Goal: Book appointment/travel/reservation

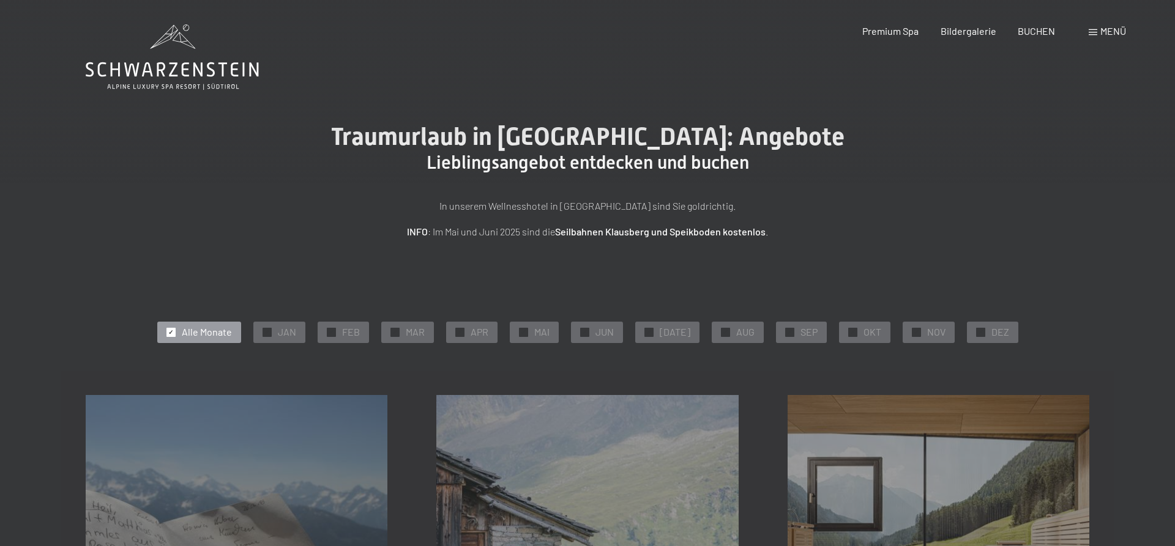
click at [1108, 31] on span "Menü" at bounding box center [1113, 31] width 26 height 12
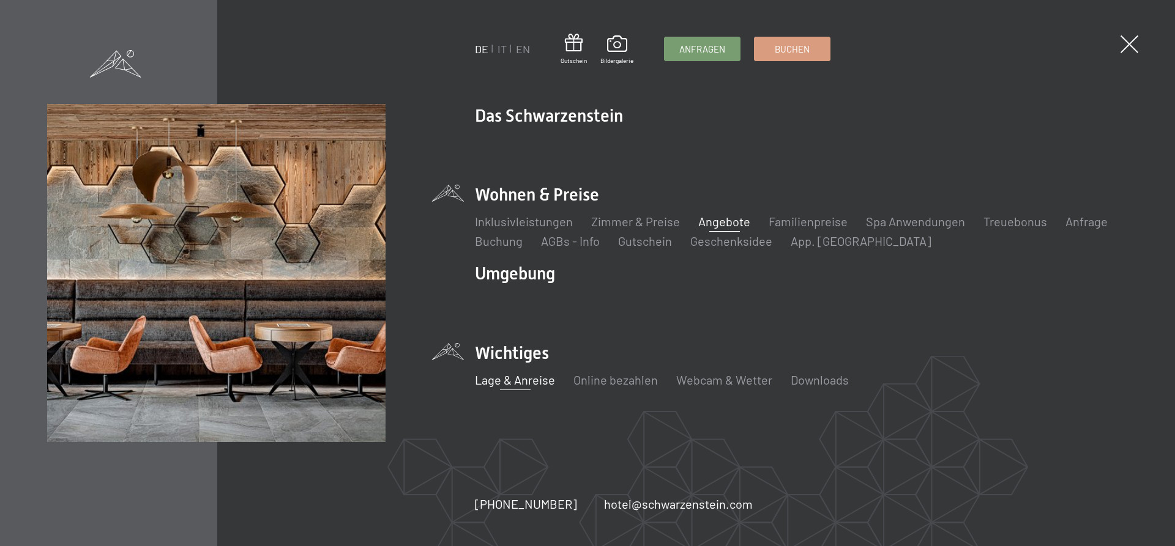
click at [534, 379] on link "Lage & Anreise" at bounding box center [515, 380] width 80 height 15
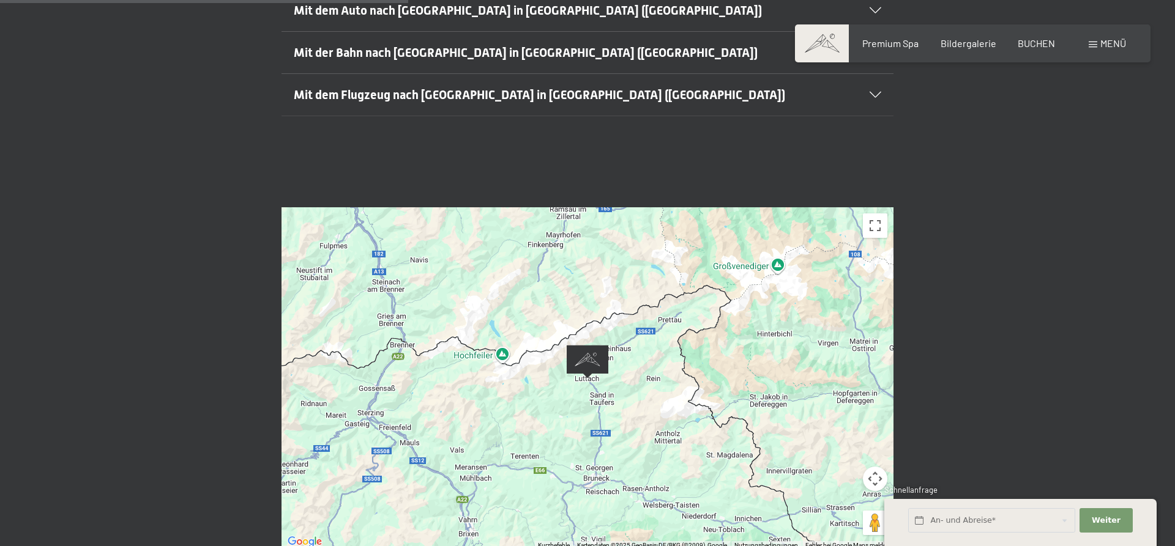
scroll to position [499, 0]
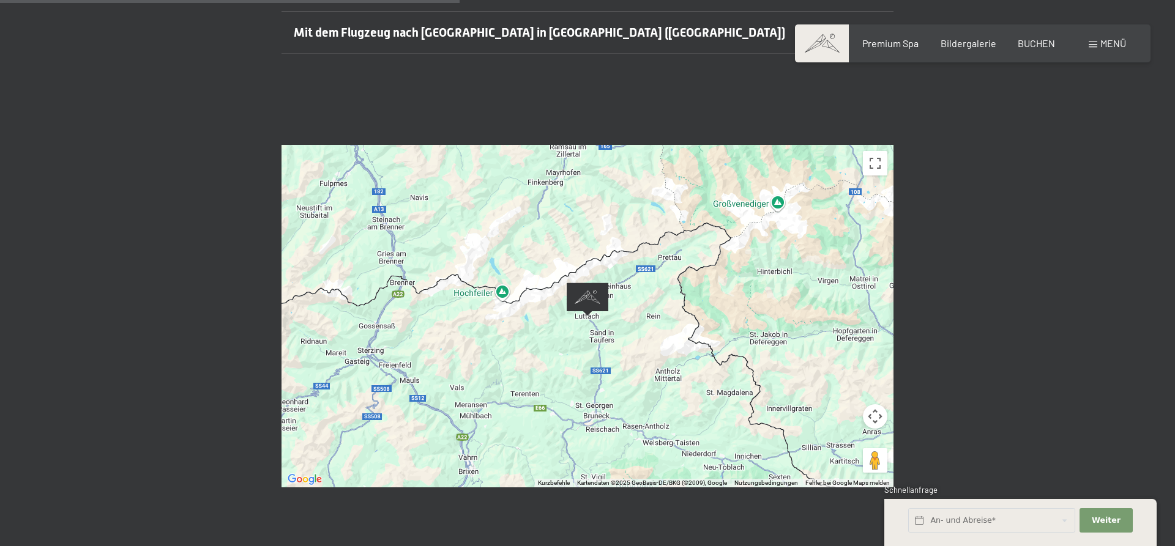
drag, startPoint x: 709, startPoint y: 229, endPoint x: 698, endPoint y: 309, distance: 80.4
click at [698, 309] on div at bounding box center [587, 316] width 612 height 343
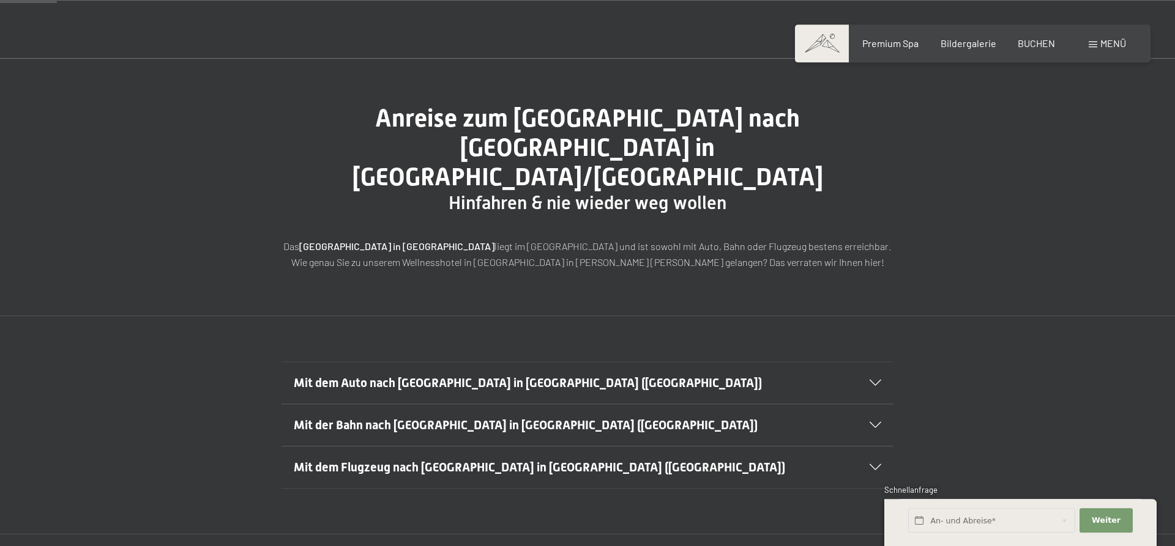
scroll to position [62, 0]
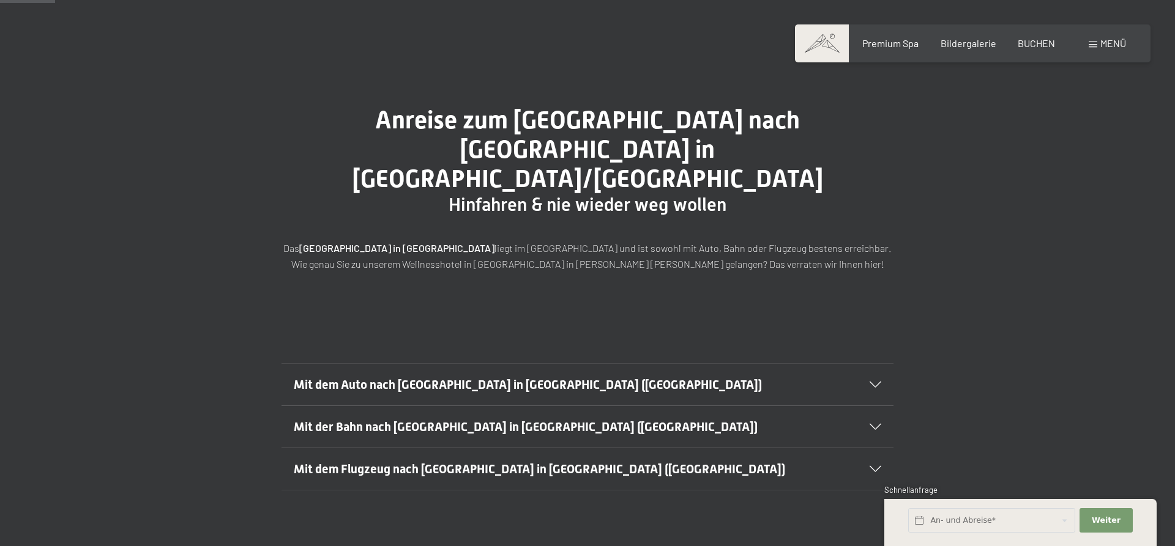
click at [878, 382] on icon at bounding box center [876, 385] width 12 height 6
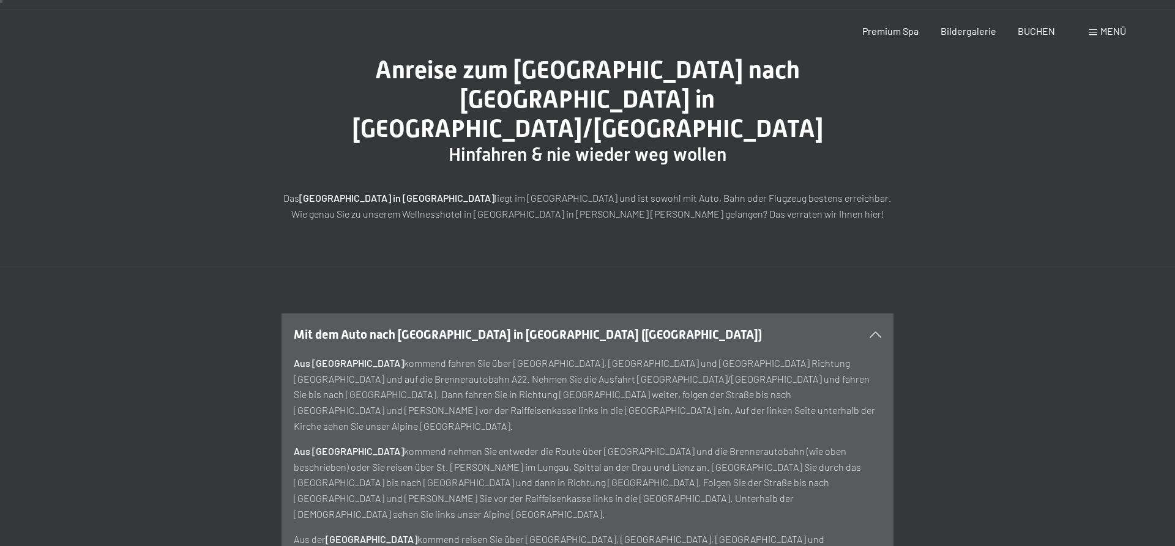
scroll to position [0, 0]
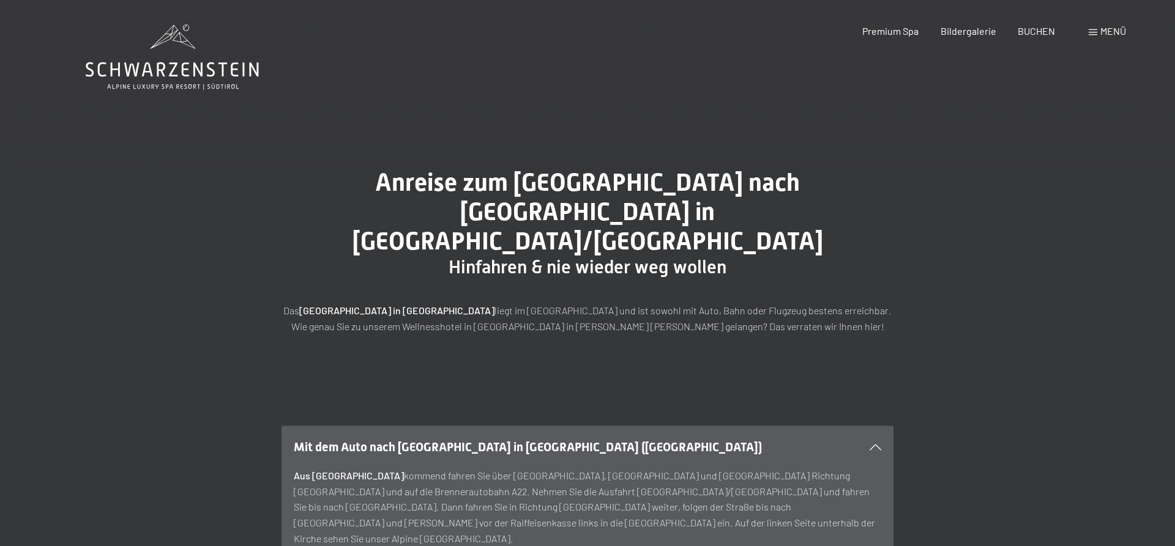
click at [1115, 31] on span "Menü" at bounding box center [1113, 31] width 26 height 12
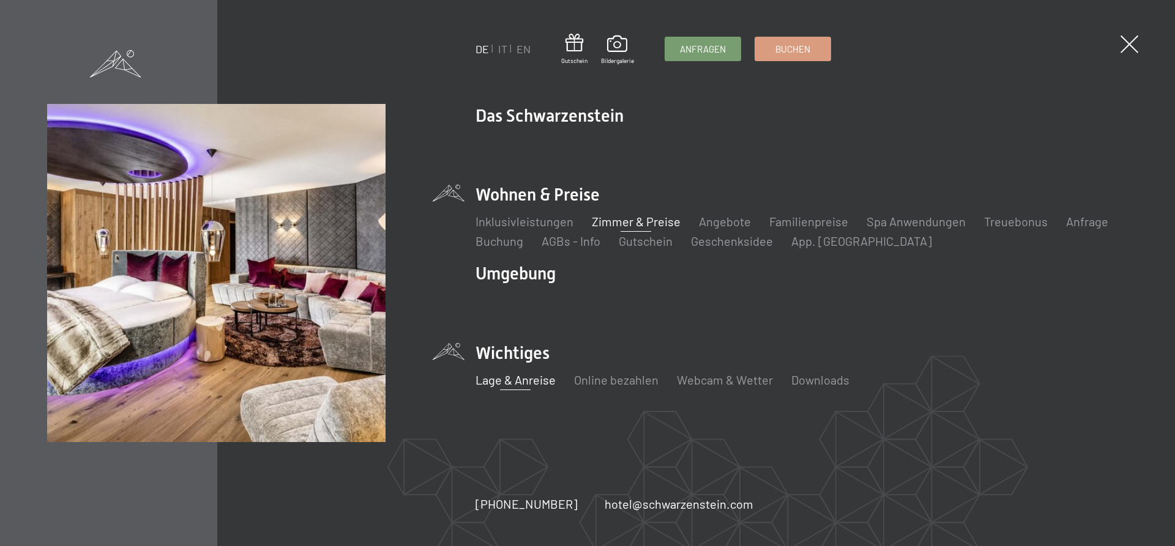
click at [625, 221] on link "Zimmer & Preise" at bounding box center [635, 221] width 89 height 15
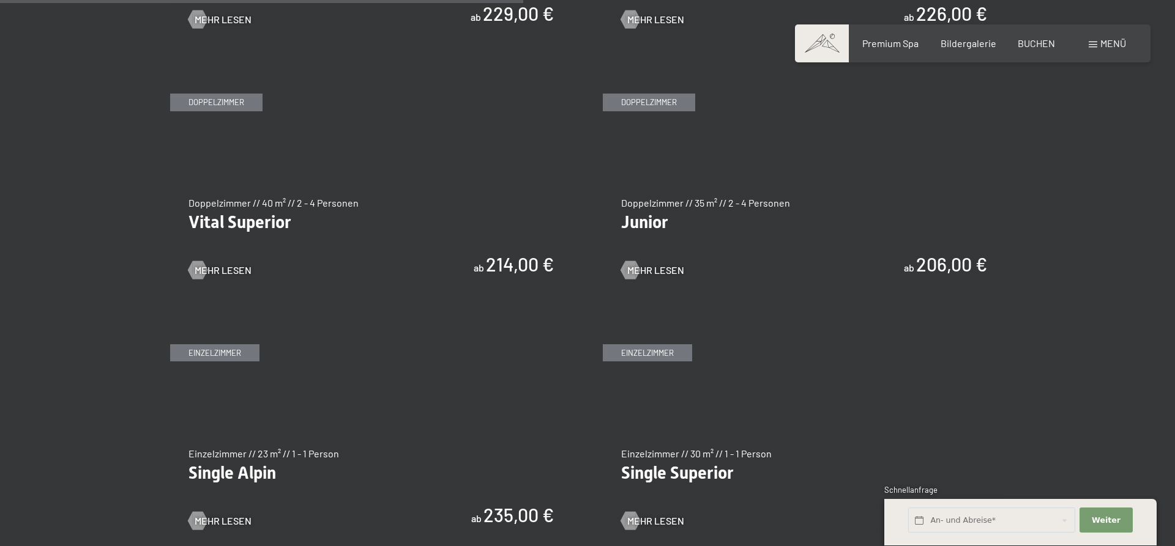
scroll to position [1810, 0]
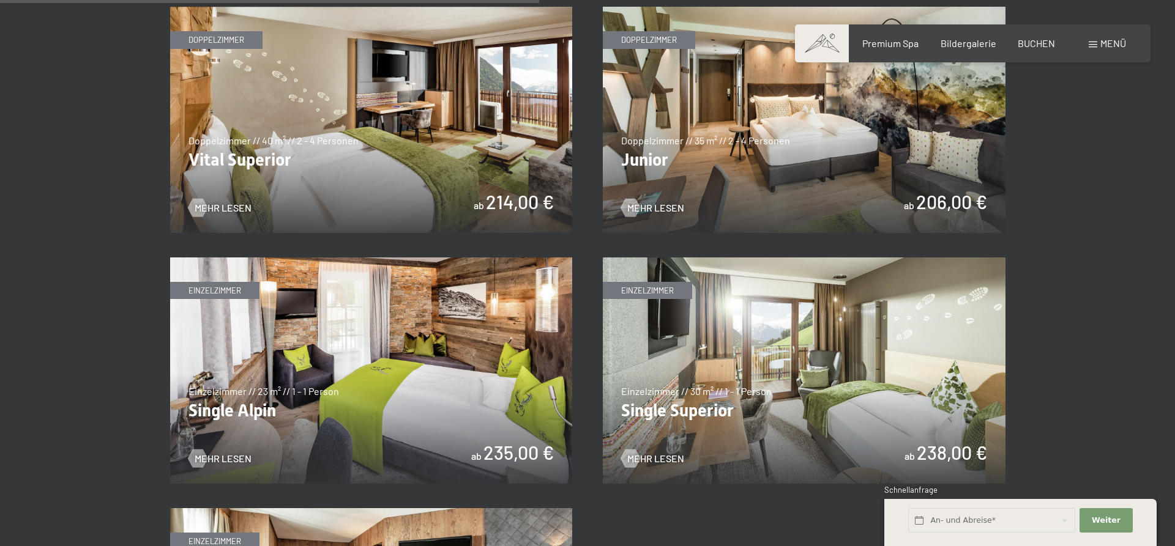
click at [487, 174] on img at bounding box center [371, 120] width 403 height 226
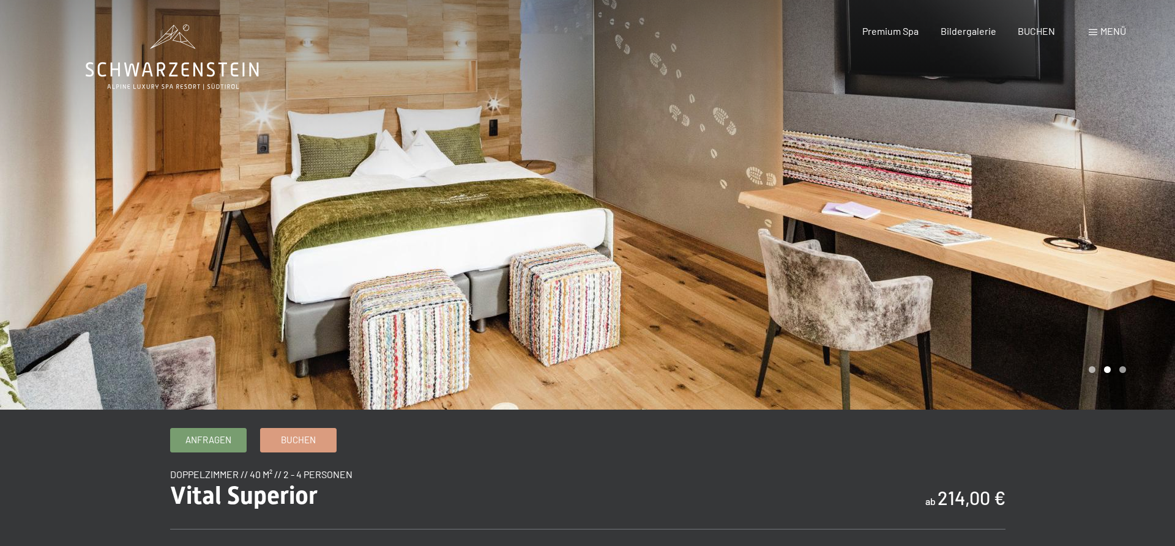
click at [1106, 27] on span "Menü" at bounding box center [1113, 31] width 26 height 12
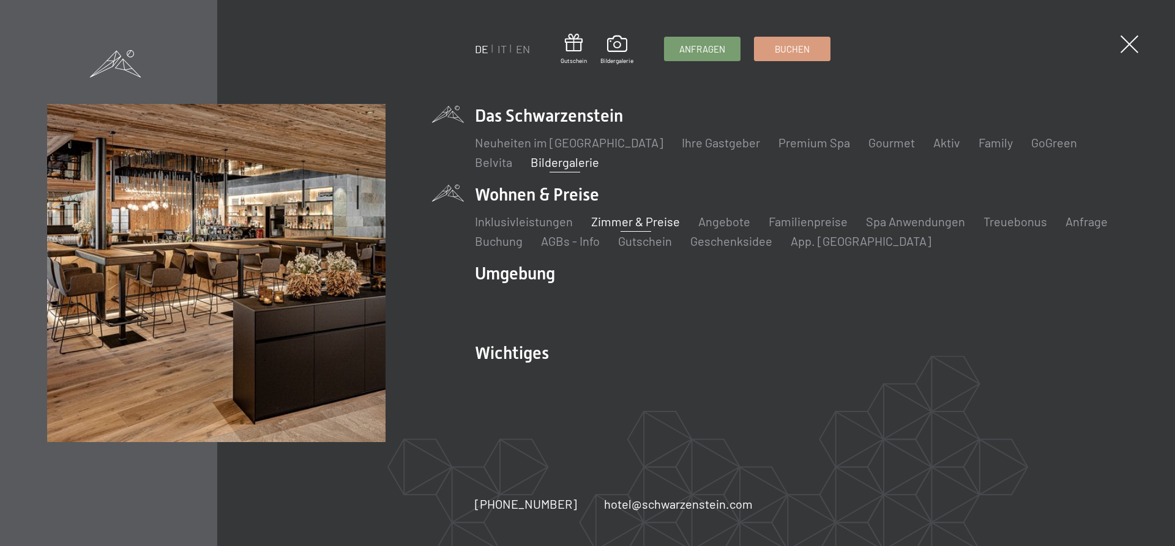
click at [531, 161] on link "Bildergalerie" at bounding box center [565, 162] width 69 height 15
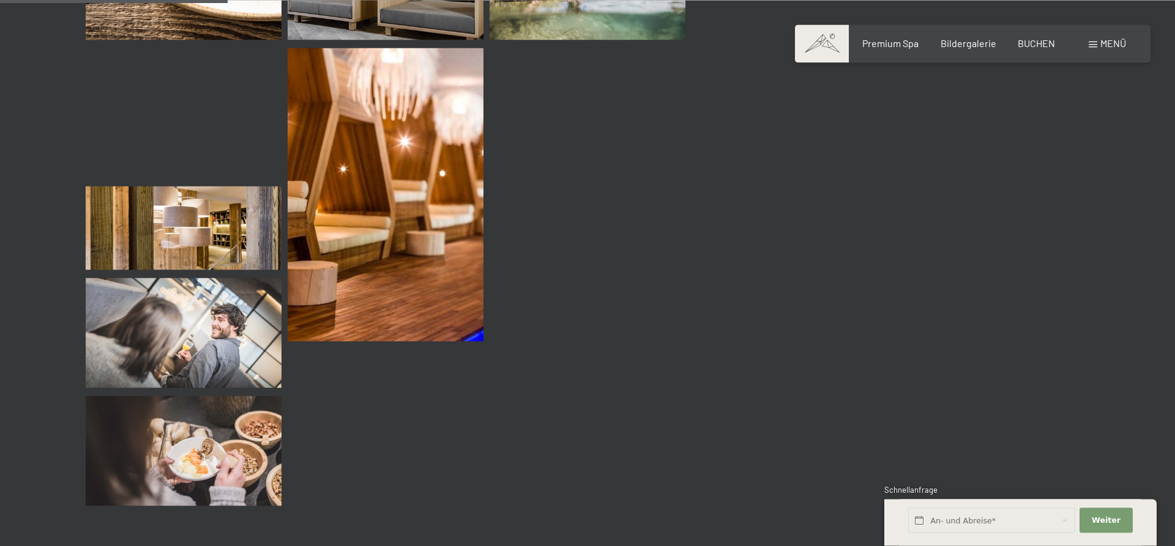
scroll to position [3121, 0]
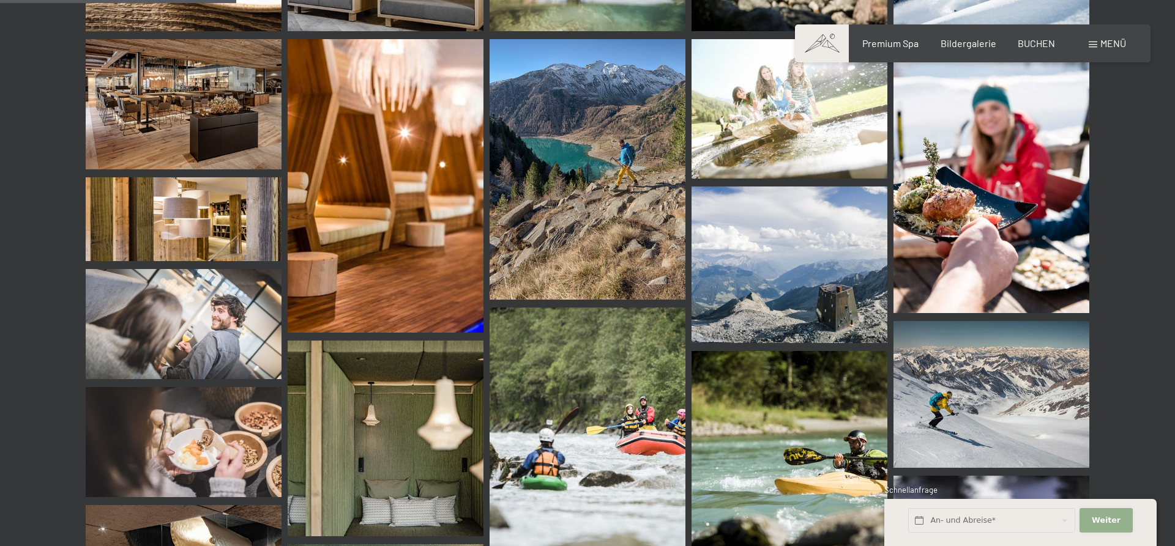
click at [1109, 518] on span "Weiter" at bounding box center [1106, 520] width 29 height 11
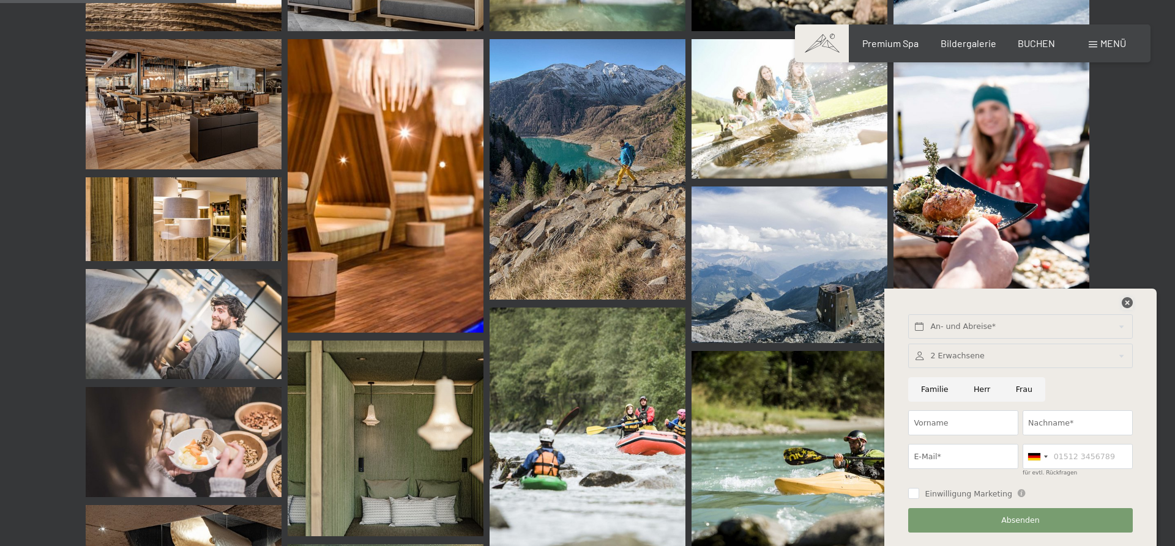
click at [1129, 301] on icon at bounding box center [1127, 302] width 11 height 11
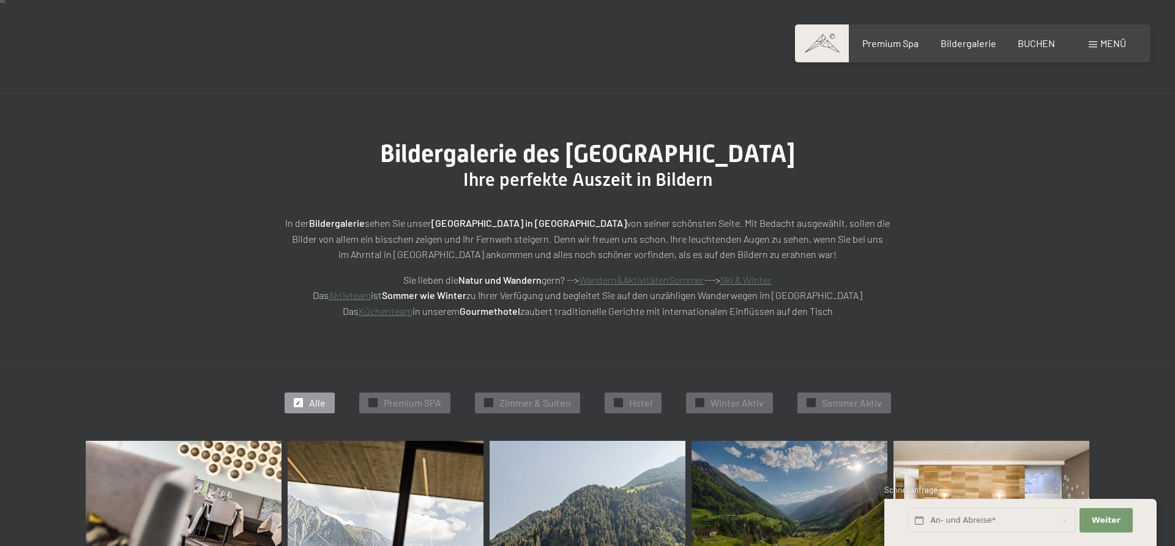
scroll to position [154, 0]
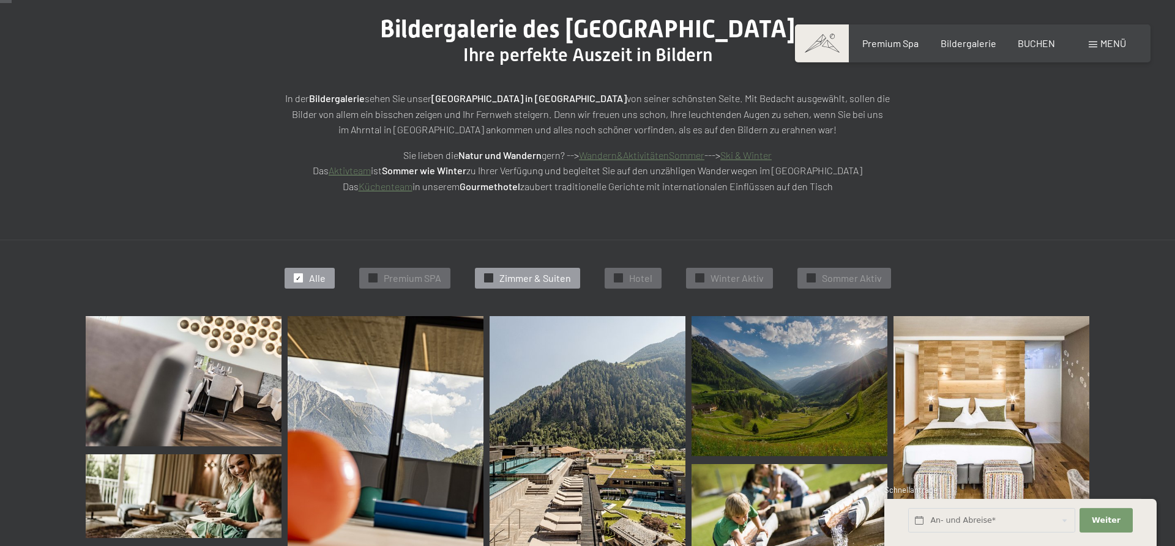
click at [542, 278] on span "Zimmer & Suiten" at bounding box center [535, 278] width 72 height 13
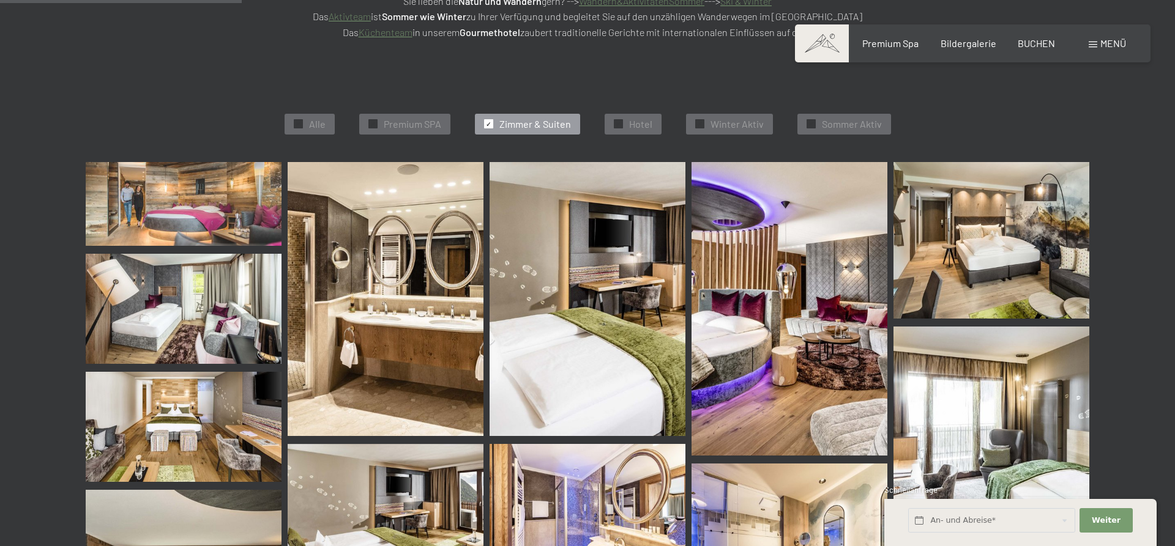
scroll to position [308, 0]
click at [414, 123] on span "Premium SPA" at bounding box center [413, 123] width 58 height 13
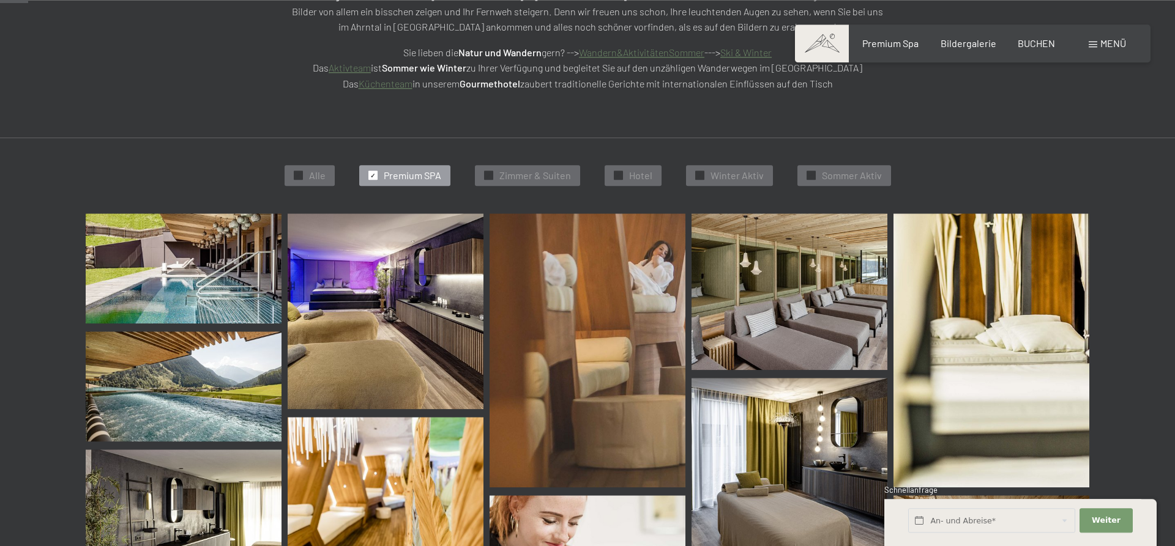
scroll to position [59, 0]
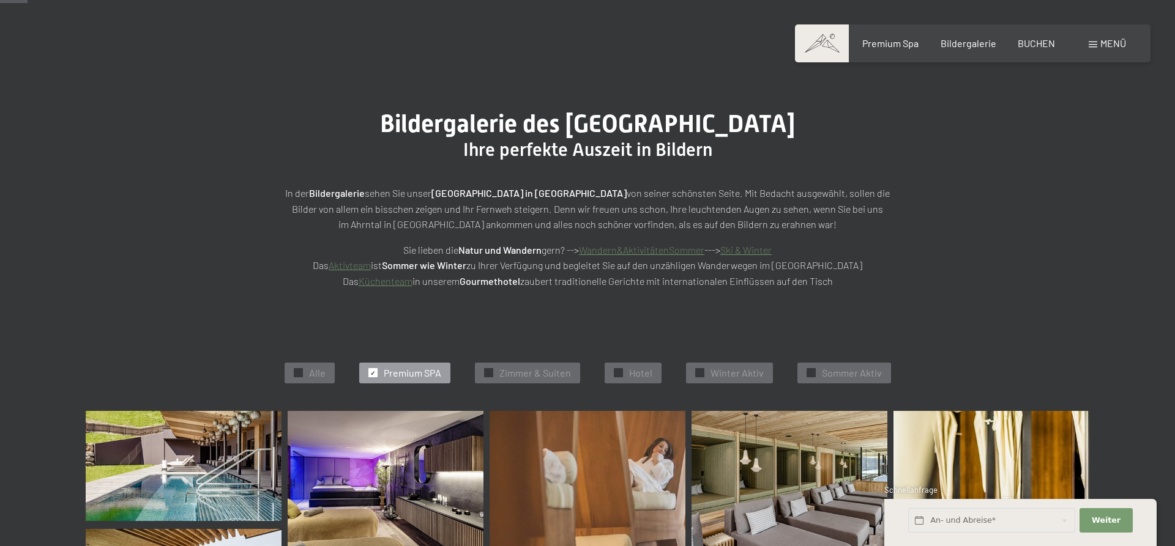
click at [1109, 41] on span "Menü" at bounding box center [1113, 43] width 26 height 12
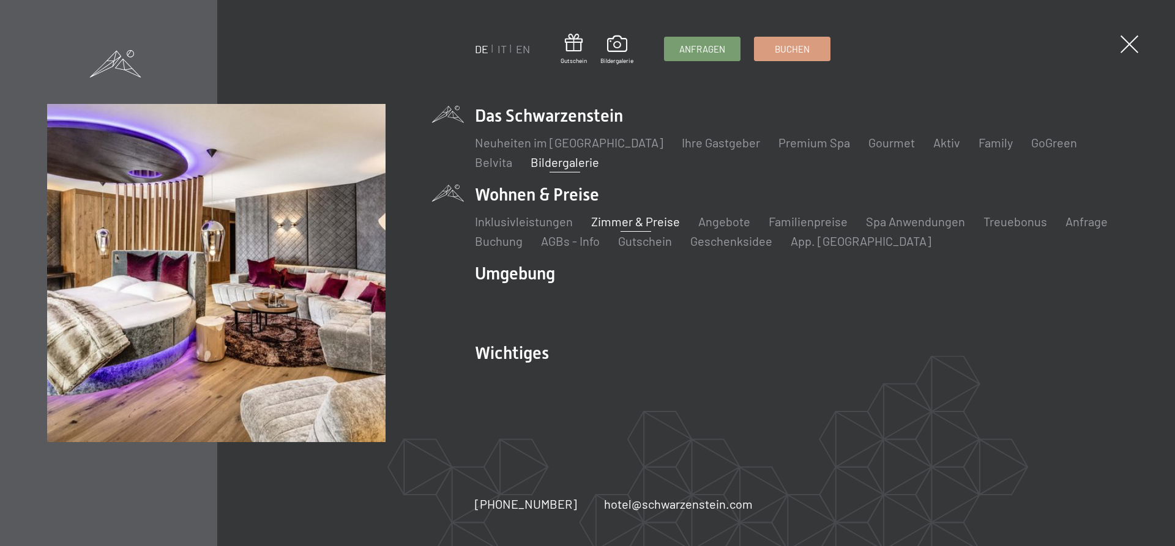
click at [635, 222] on link "Zimmer & Preise" at bounding box center [635, 221] width 89 height 15
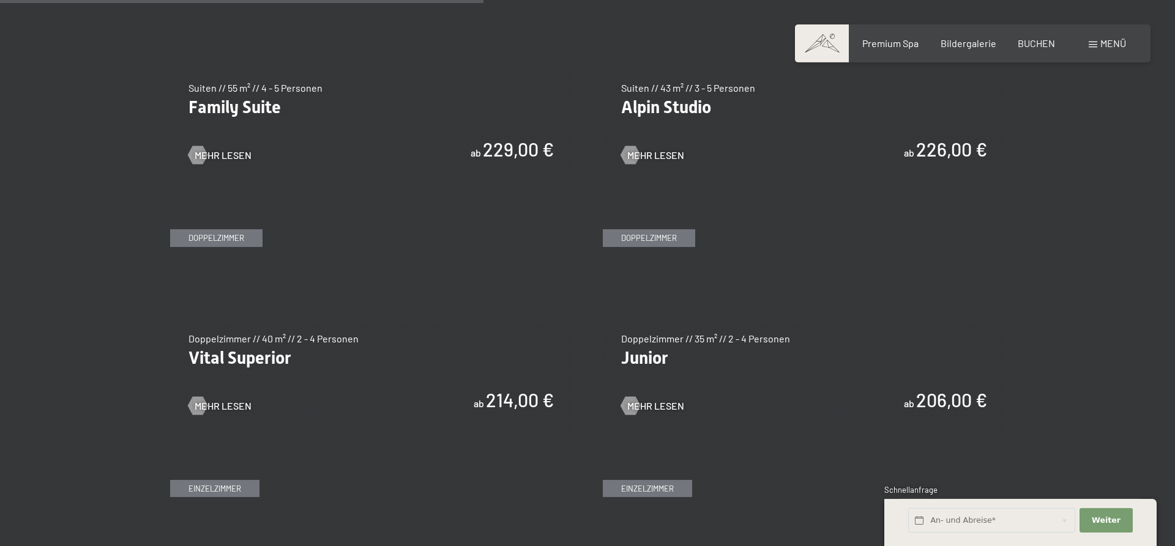
scroll to position [1623, 0]
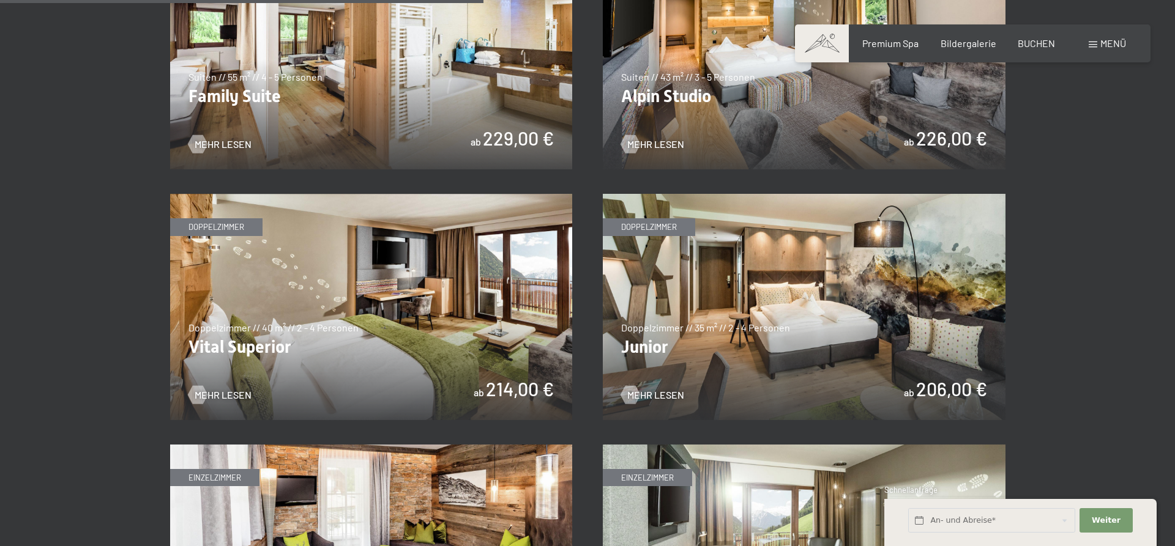
click at [444, 358] on img at bounding box center [371, 307] width 403 height 226
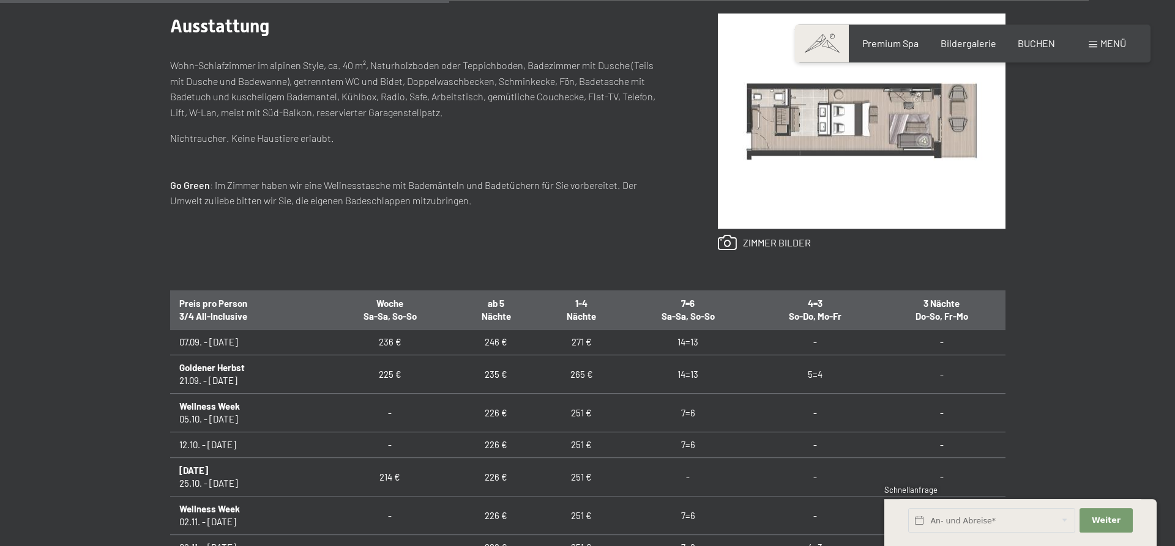
scroll to position [624, 0]
